Goal: Information Seeking & Learning: Learn about a topic

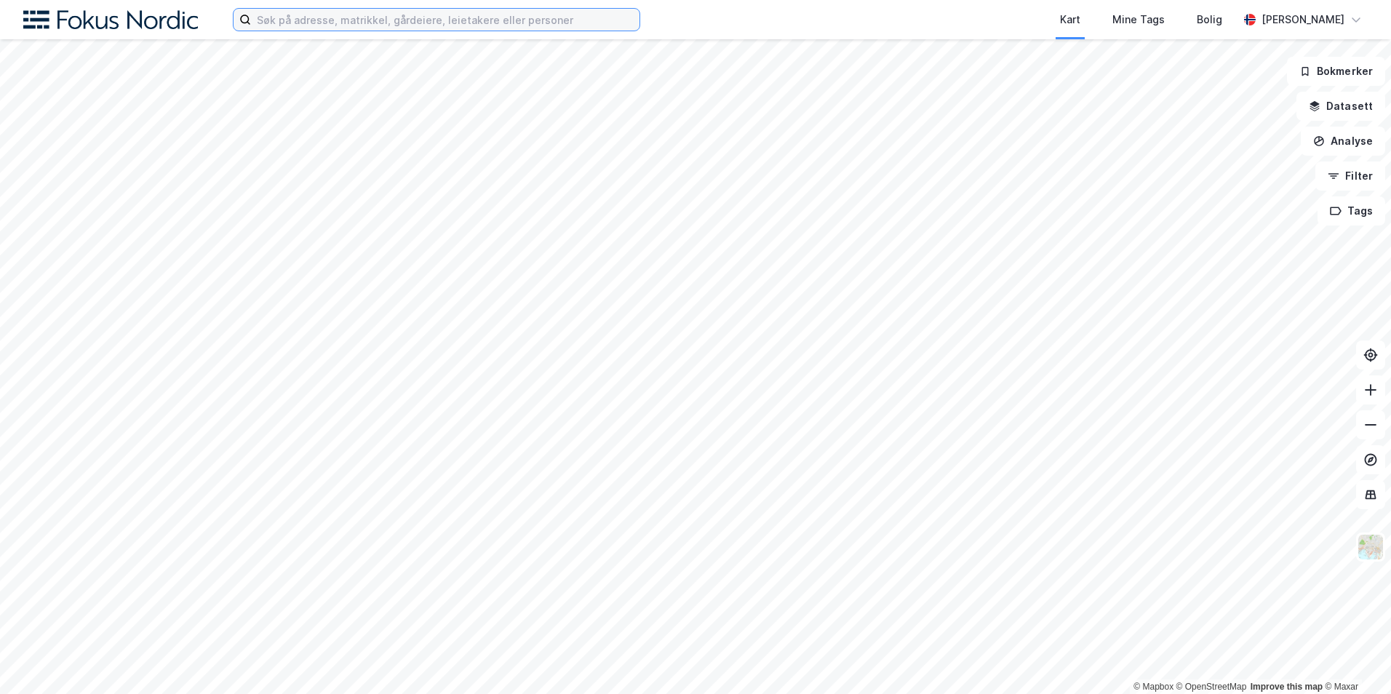
click at [415, 9] on input at bounding box center [445, 20] width 389 height 22
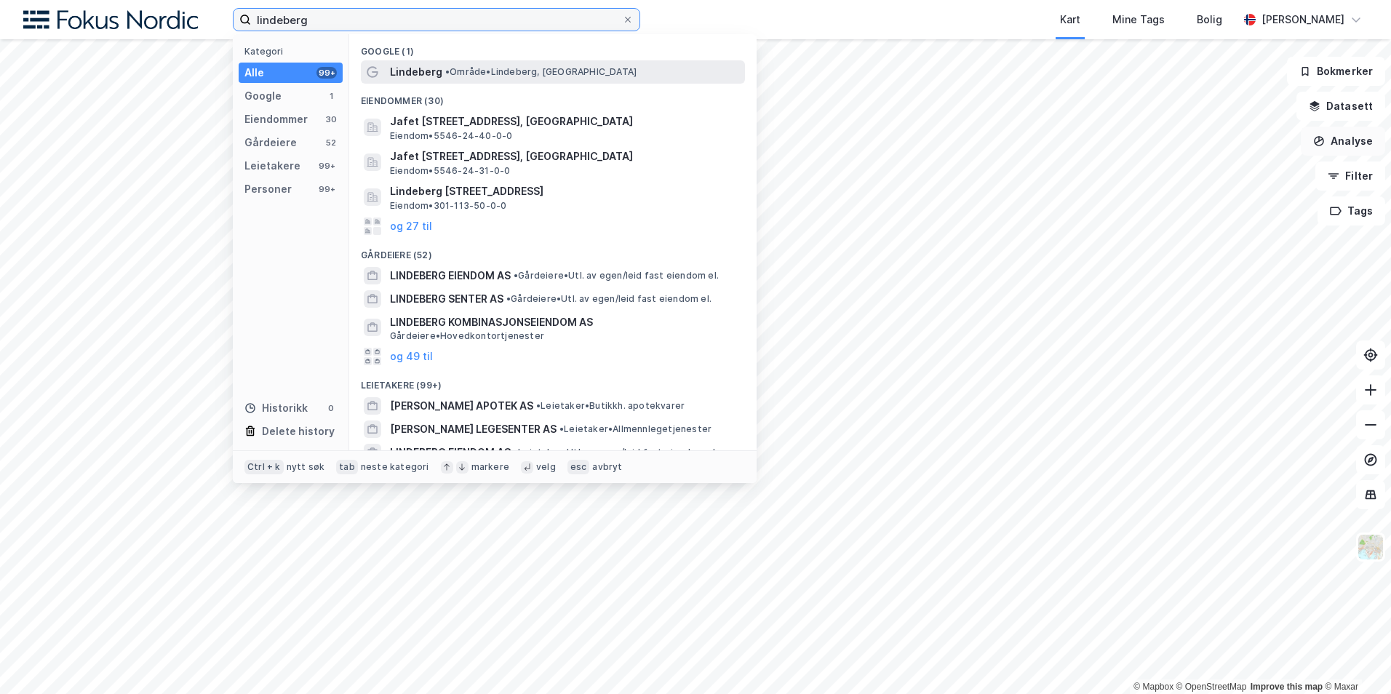
type input "lindeberg"
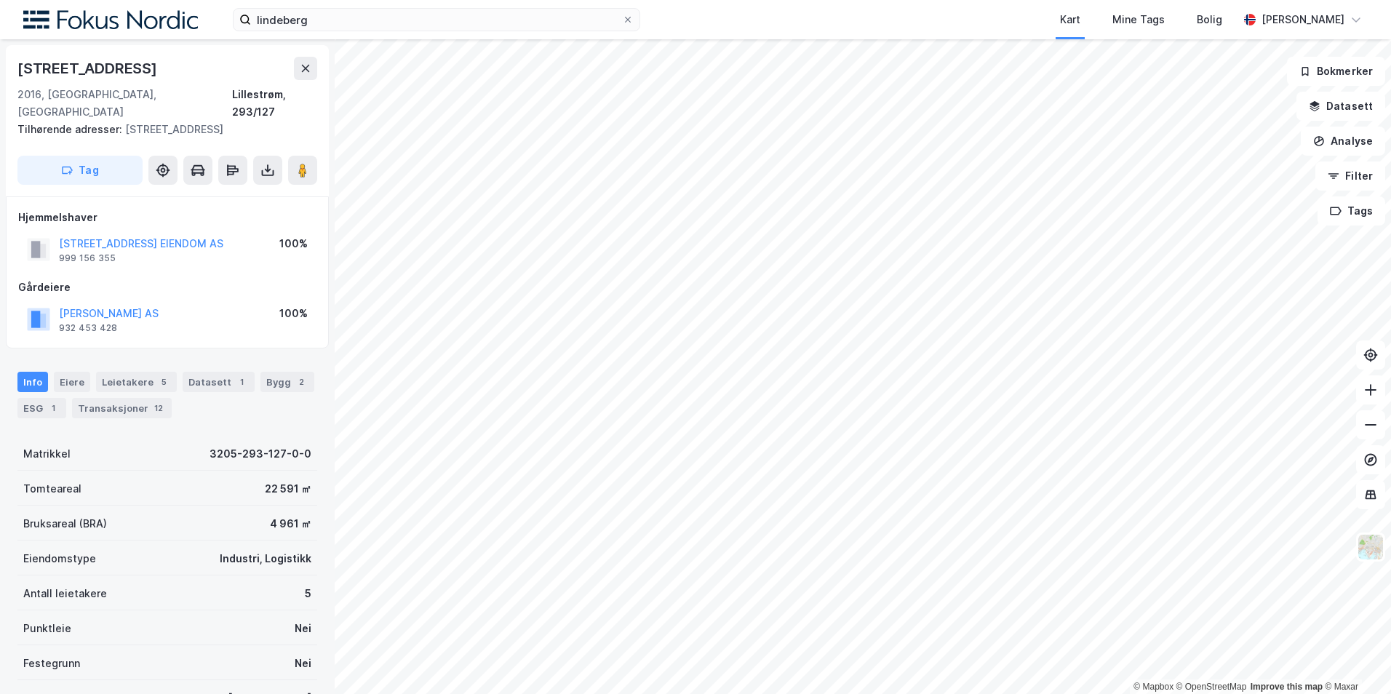
click at [692, 693] on html "lindeberg Kart Mine Tags Bolig [PERSON_NAME] © Mapbox © OpenStreetMap Improve t…" at bounding box center [695, 347] width 1391 height 694
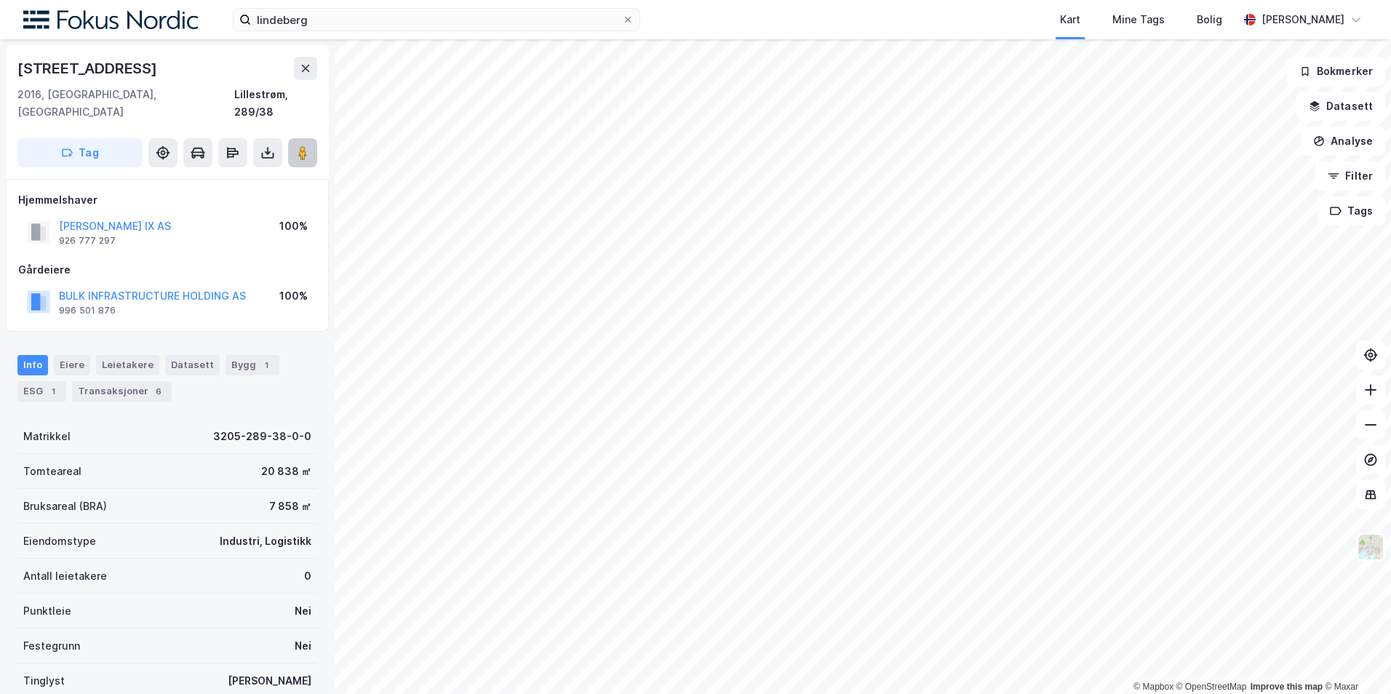
click at [304, 146] on image at bounding box center [302, 153] width 9 height 15
